Goal: Task Accomplishment & Management: Use online tool/utility

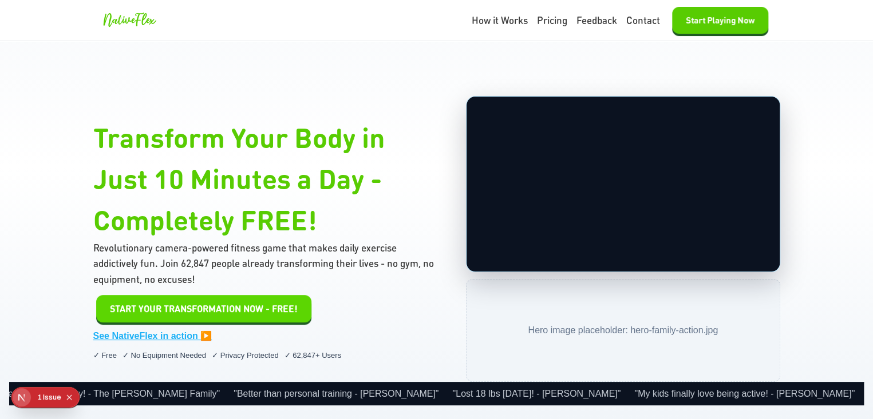
click at [246, 312] on span "START YOUR TRANSFORMATION NOW - FREE!" at bounding box center [204, 309] width 188 height 14
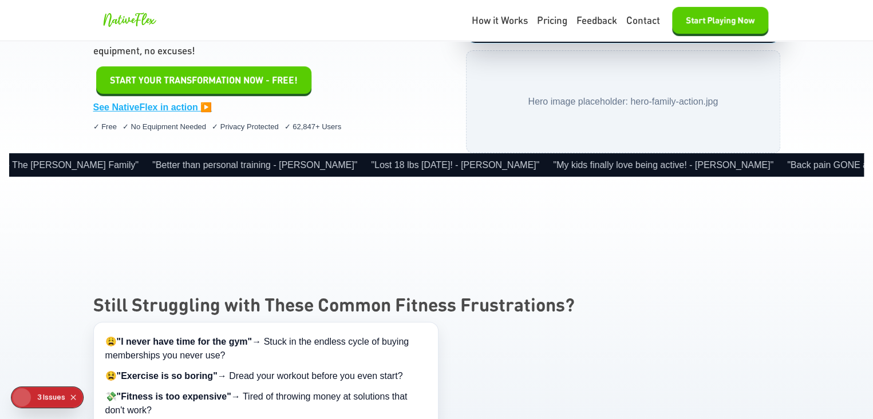
scroll to position [185, 0]
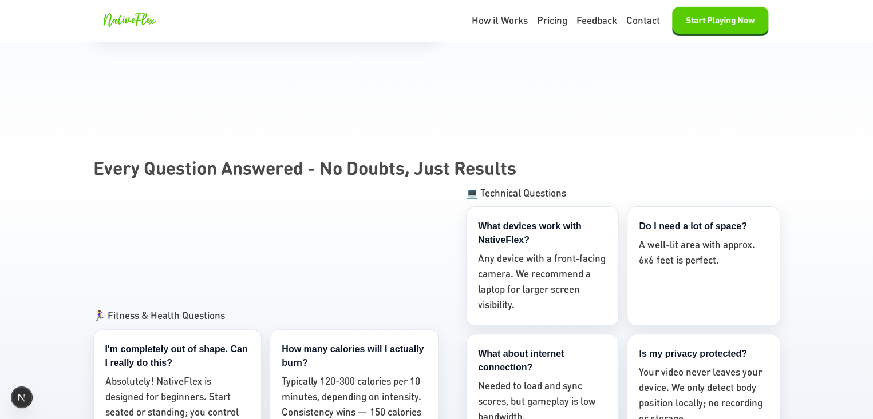
scroll to position [6352, 0]
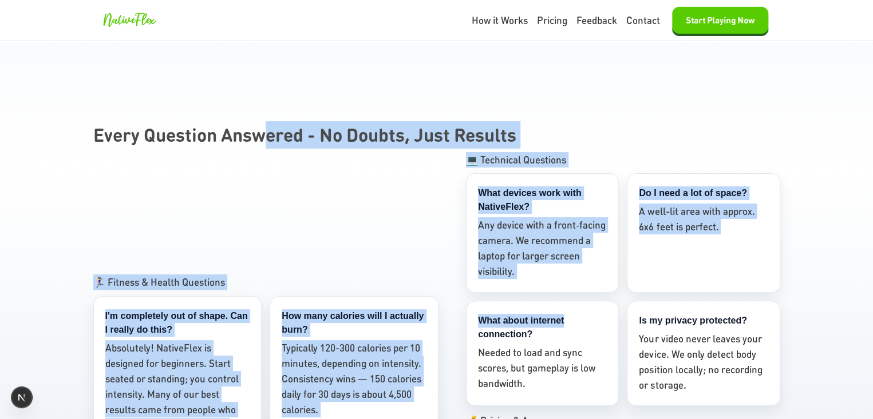
drag, startPoint x: 266, startPoint y: 40, endPoint x: 596, endPoint y: 238, distance: 385.5
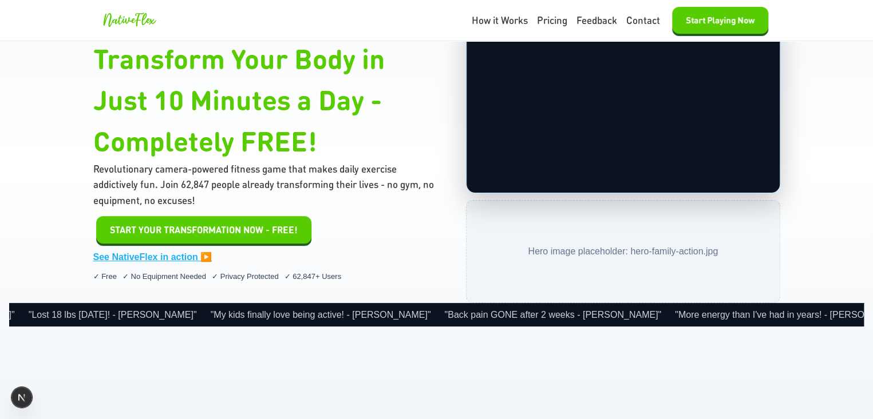
scroll to position [0, 0]
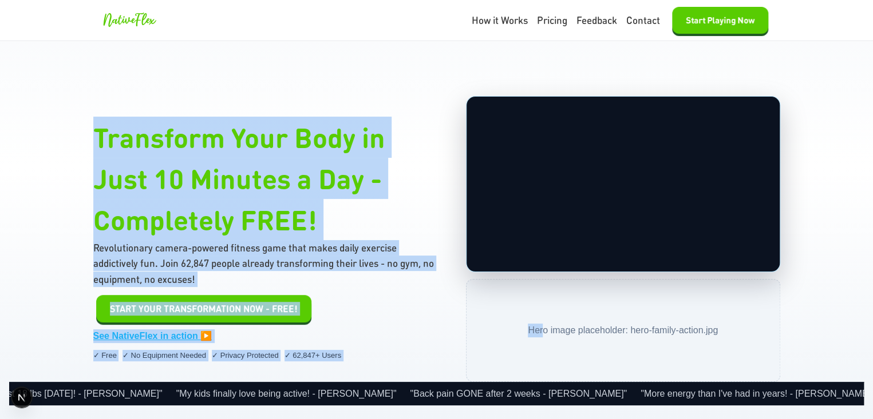
drag, startPoint x: 67, startPoint y: 100, endPoint x: 537, endPoint y: 355, distance: 534.4
click at [537, 355] on section "Transform Your Body in Just 10 Minutes a Day - Completely FREE! Revolutionary c…" at bounding box center [436, 251] width 873 height 420
click at [420, 324] on div "START YOUR TRANSFORMATION NOW - FREE! See NativeFlex in action ▶️" at bounding box center [265, 319] width 345 height 48
drag, startPoint x: 411, startPoint y: 364, endPoint x: 47, endPoint y: 90, distance: 455.6
click at [55, 92] on section "Transform Your Body in Just 10 Minutes a Day - Completely FREE! Revolutionary c…" at bounding box center [436, 251] width 873 height 420
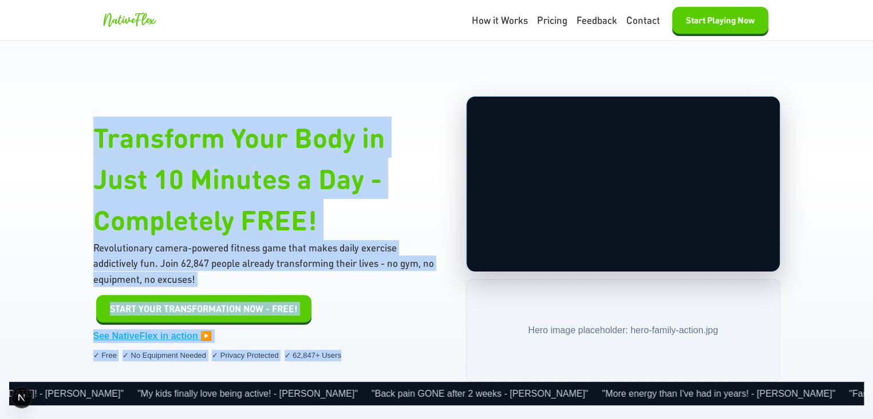
click at [46, 90] on section "Transform Your Body in Just 10 Minutes a Day - Completely FREE! Revolutionary c…" at bounding box center [436, 251] width 873 height 420
